Goal: Task Accomplishment & Management: Use online tool/utility

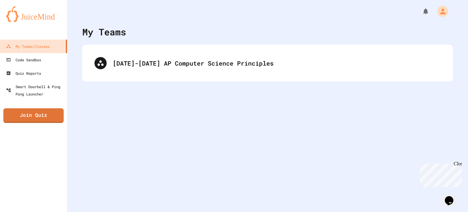
click at [150, 65] on div "[DATE]-[DATE] AP Computer Science Principles" at bounding box center [277, 62] width 328 height 9
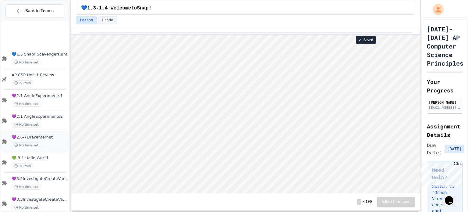
scroll to position [50, 0]
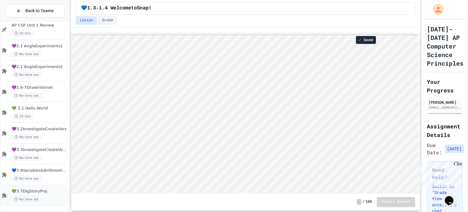
click at [47, 186] on div "💚3.7DigStoryProj No time set" at bounding box center [35, 195] width 68 height 21
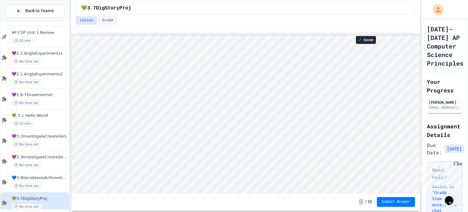
scroll to position [0, 0]
type textarea "******"
type textarea "*"
type textarea "**"
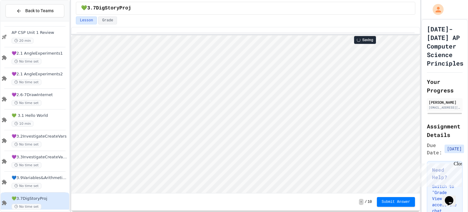
scroll to position [0, 0]
type textarea "****"
type textarea "*"
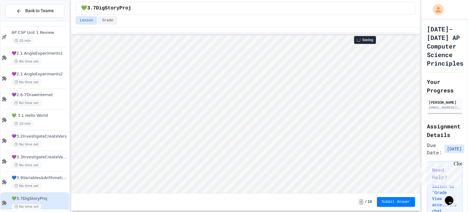
type textarea "**"
type textarea "*"
type textarea "**********"
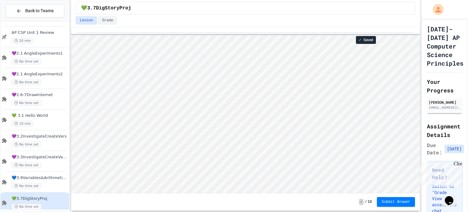
scroll to position [0, 0]
click at [25, 122] on span "10 min" at bounding box center [23, 124] width 22 height 6
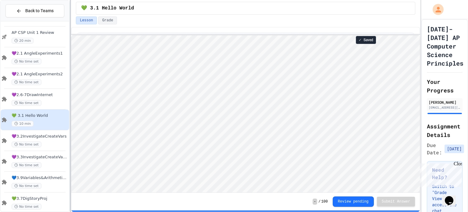
scroll to position [0, 0]
click at [51, 136] on span "💜3.2InvestigateCreateVars" at bounding box center [40, 136] width 56 height 5
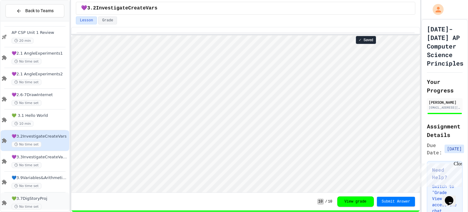
click at [41, 199] on span "💚3.7DigStoryProj" at bounding box center [40, 198] width 56 height 5
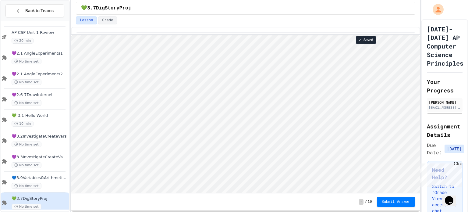
scroll to position [0, 0]
click at [37, 117] on span "💚 3.1 Hello World" at bounding box center [40, 115] width 56 height 5
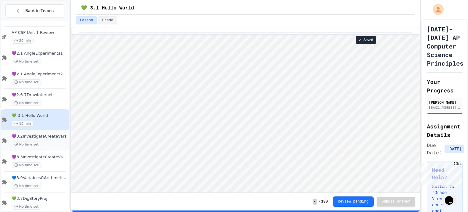
click at [48, 138] on span "💜3.2InvestigateCreateVars" at bounding box center [40, 136] width 56 height 5
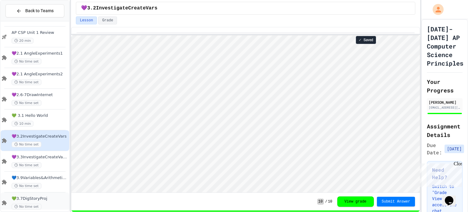
click at [46, 197] on span "💚3.7DigStoryProj" at bounding box center [40, 198] width 56 height 5
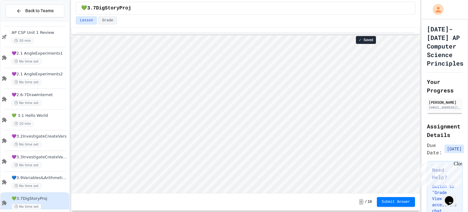
scroll to position [0, 0]
click at [35, 132] on div "💜3.2InvestigateCreateVars No time set" at bounding box center [35, 140] width 68 height 21
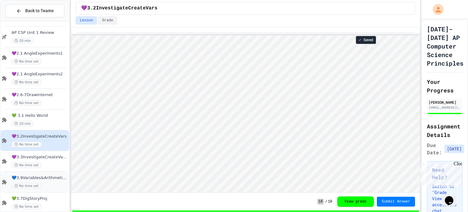
scroll to position [0, 0]
click at [48, 199] on span "💚3.7DigStoryProj" at bounding box center [40, 198] width 56 height 5
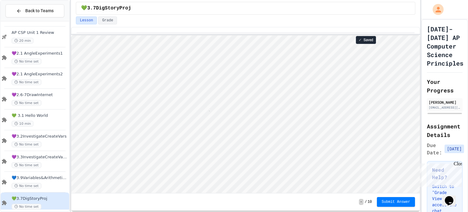
scroll to position [0, 17]
type textarea "********"
click at [48, 132] on div "💜3.2InvestigateCreateVars No time set" at bounding box center [35, 140] width 68 height 21
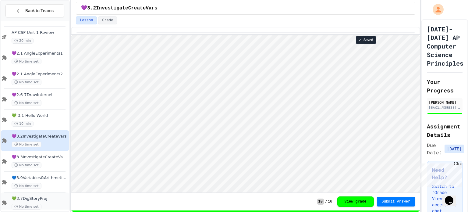
click at [54, 196] on span "💚3.7DigStoryProj" at bounding box center [40, 198] width 56 height 5
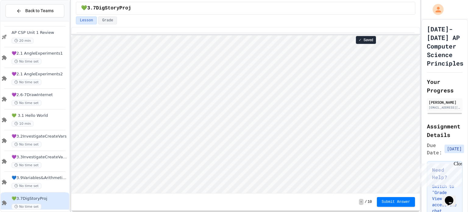
scroll to position [0, 0]
type textarea "*"
